Goal: Transaction & Acquisition: Purchase product/service

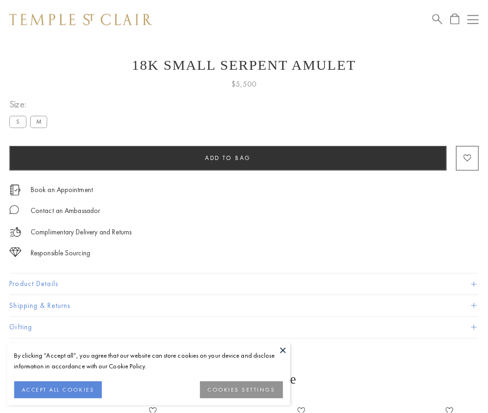
scroll to position [15, 0]
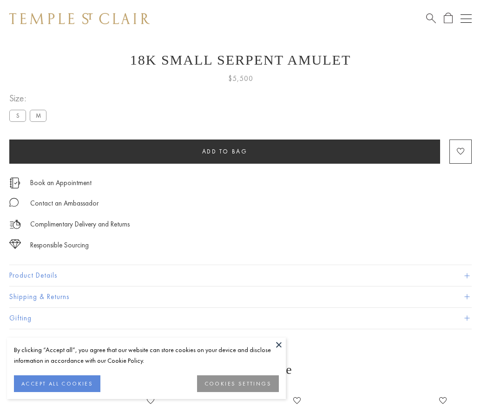
click at [225, 151] on span "Add to bag" at bounding box center [225, 151] width 46 height 8
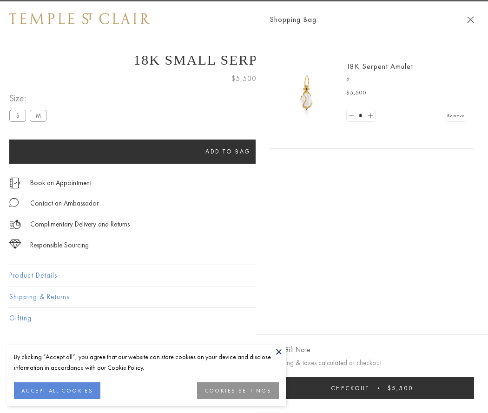
click at [378, 388] on button "Checkout $5,500" at bounding box center [372, 388] width 205 height 22
